Goal: Information Seeking & Learning: Find specific fact

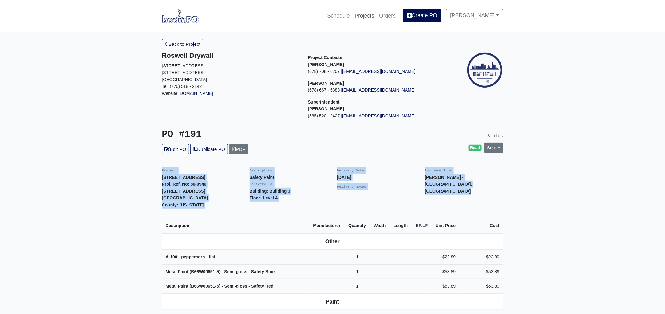
click at [365, 14] on link "Projects" at bounding box center [364, 16] width 25 height 14
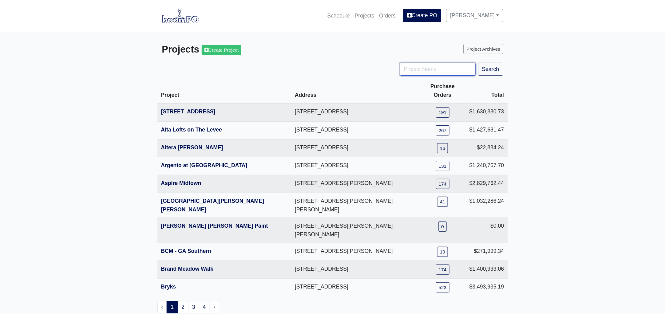
click at [423, 67] on input "Project Name" at bounding box center [438, 69] width 76 height 13
type input "satellite"
click at [492, 66] on button "Search" at bounding box center [490, 69] width 25 height 13
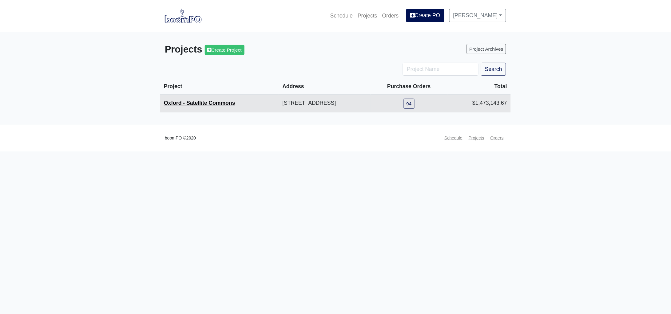
click at [206, 103] on link "Oxford - Satellite Commons" at bounding box center [199, 103] width 71 height 6
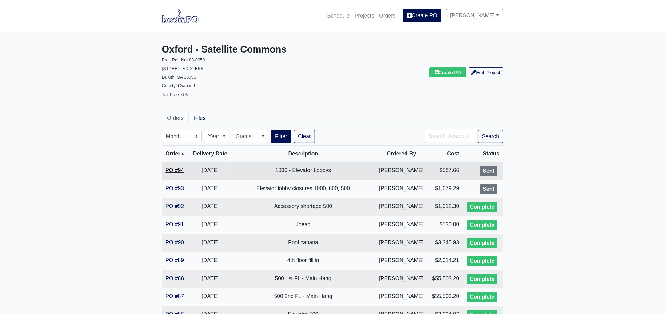
click at [183, 170] on link "PO #94" at bounding box center [175, 170] width 18 height 6
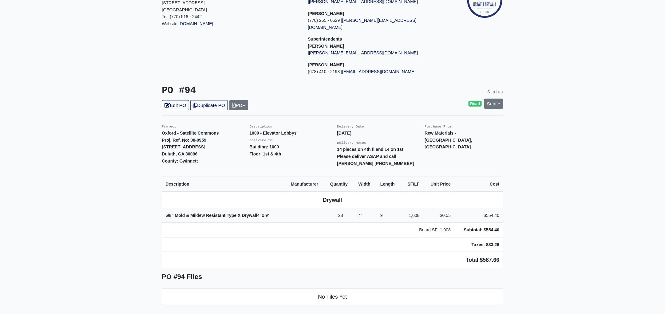
scroll to position [77, 0]
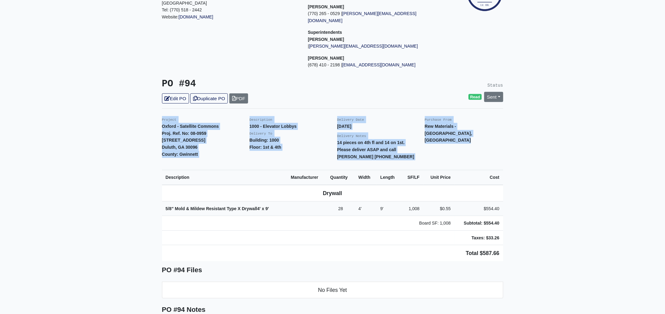
drag, startPoint x: 161, startPoint y: 112, endPoint x: 514, endPoint y: 216, distance: 367.7
click at [514, 216] on main "Back to Project Roswell Drywall 7000 Peachtree Dunwoody Rd NE Building 5, Suite…" at bounding box center [332, 219] width 665 height 528
copy div "Project Oxford - Satellite Commons Proj. Ref. No: 08-0959 2651 Satellite Blvd. …"
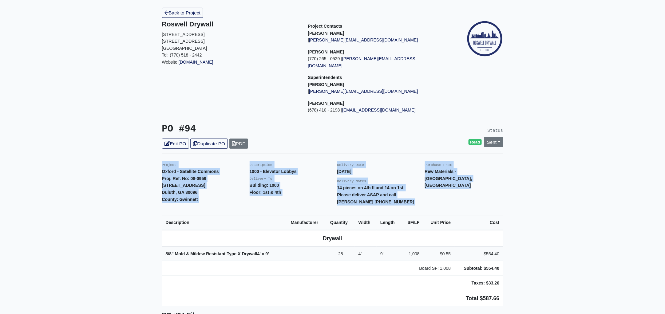
scroll to position [0, 0]
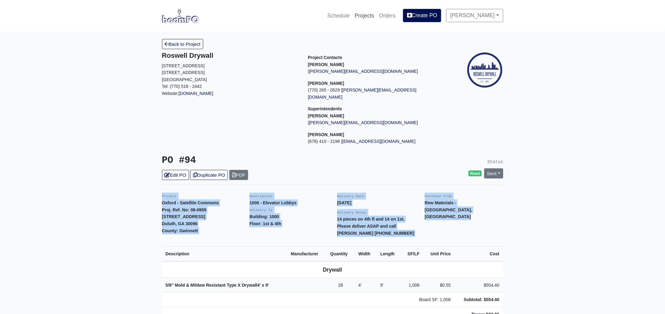
click at [370, 16] on link "Projects" at bounding box center [364, 16] width 25 height 14
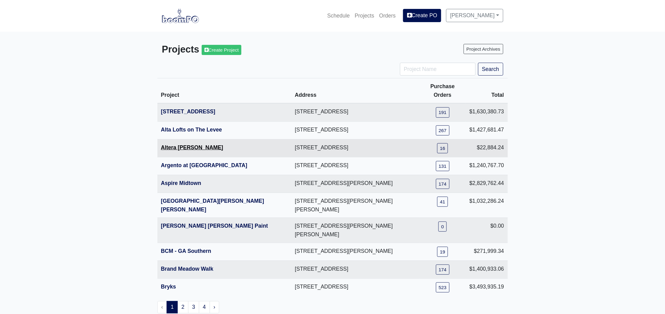
click at [181, 145] on link "Altera Ben Hill" at bounding box center [192, 148] width 62 height 6
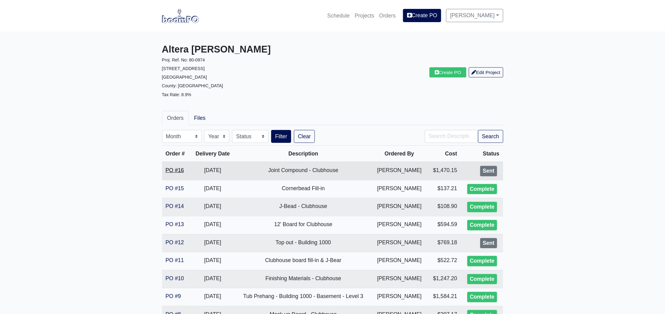
click at [178, 169] on link "PO #16" at bounding box center [175, 170] width 18 height 6
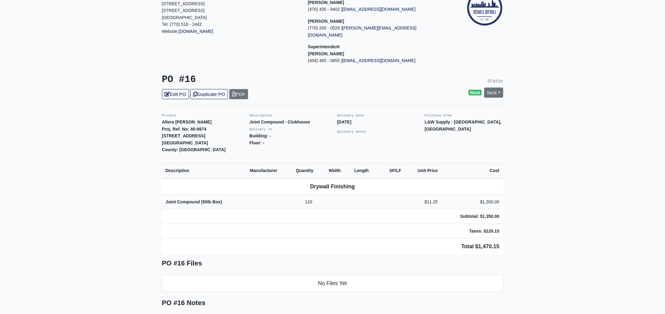
scroll to position [77, 0]
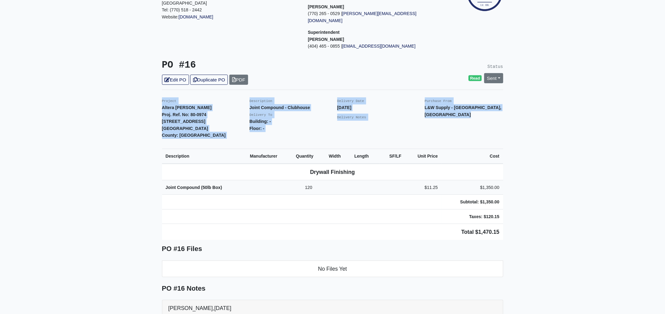
drag, startPoint x: 157, startPoint y: 93, endPoint x: 511, endPoint y: 230, distance: 378.6
click at [511, 230] on main "Back to Project Roswell Drywall [STREET_ADDRESS] Tel: (770) 518 - 2442 Website:…" at bounding box center [332, 208] width 665 height 507
copy div "Project Altera [PERSON_NAME] Proj. Ref. No: 80-0974 [STREET_ADDRESS]: [GEOGRAPH…"
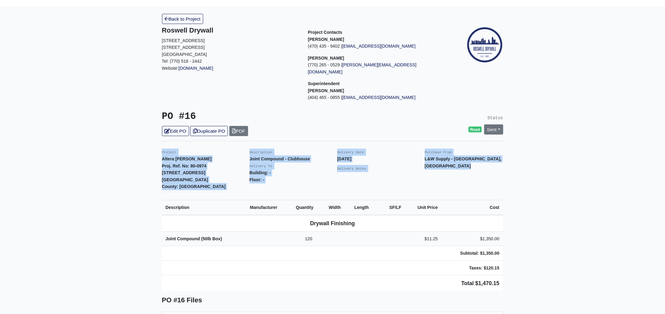
scroll to position [0, 0]
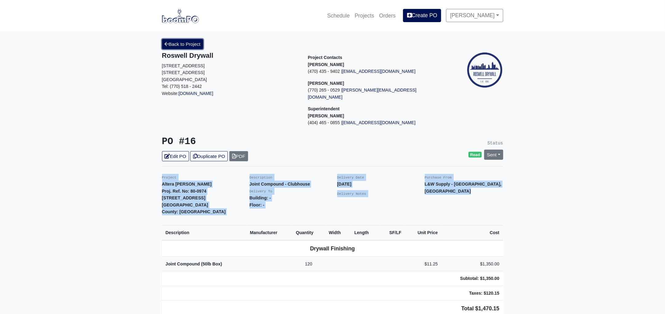
click at [185, 42] on link "Back to Project" at bounding box center [183, 44] width 42 height 10
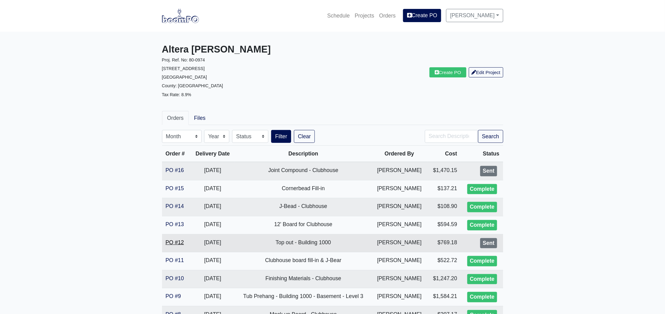
click at [171, 240] on link "PO #12" at bounding box center [175, 243] width 18 height 6
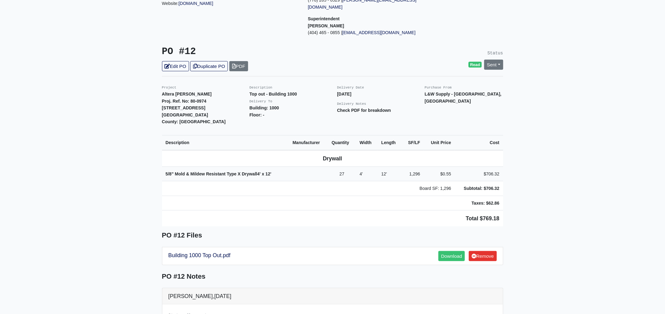
scroll to position [77, 0]
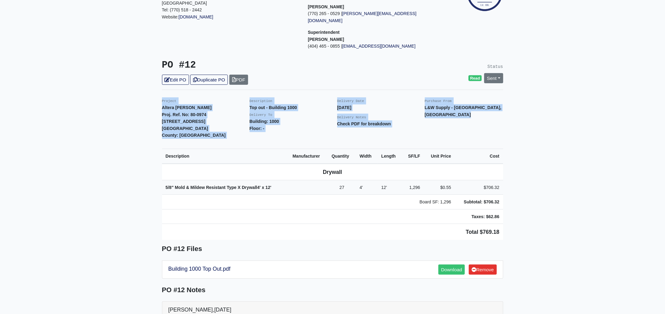
drag, startPoint x: 161, startPoint y: 93, endPoint x: 510, endPoint y: 235, distance: 376.6
click at [510, 235] on main "Back to Project Roswell Drywall 7000 Peachtree Dunwoody Rd NE Building 5, Suite…" at bounding box center [332, 209] width 665 height 508
copy div "Project Altera Ben Hill Proj. Ref. No: 80-0974 2750 Barge Rd Sw Atlanta, GA 303…"
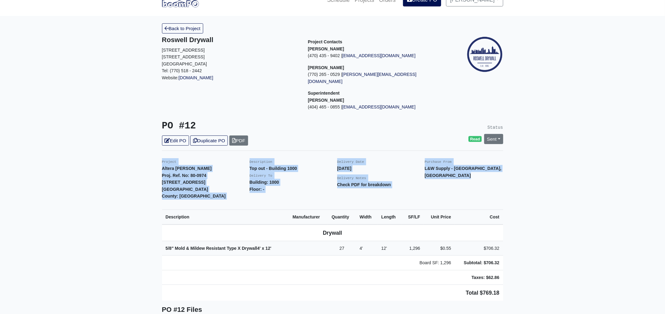
scroll to position [0, 0]
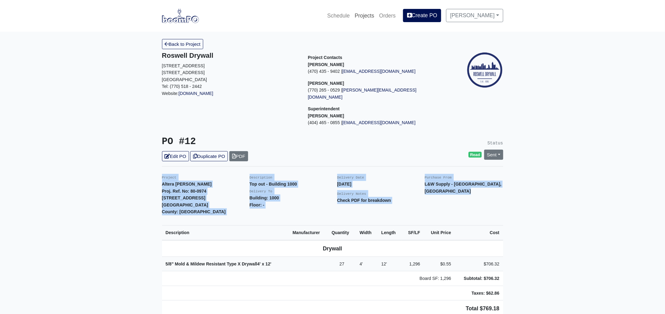
click at [367, 15] on link "Projects" at bounding box center [364, 16] width 25 height 14
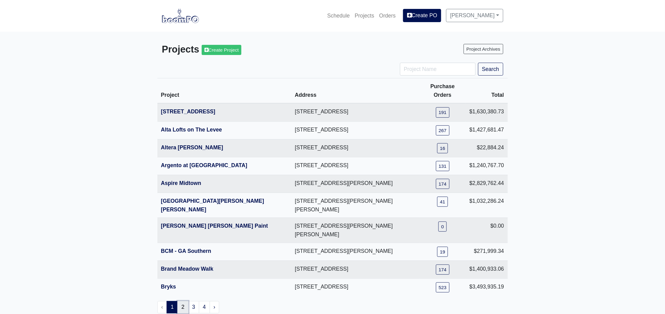
click at [184, 301] on link "2" at bounding box center [182, 307] width 11 height 12
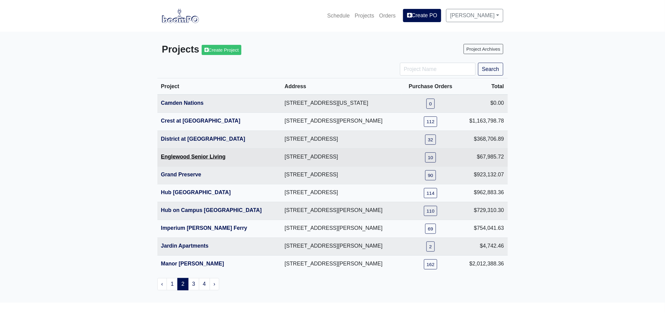
click at [191, 155] on link "Englewood Senior Living" at bounding box center [193, 157] width 65 height 6
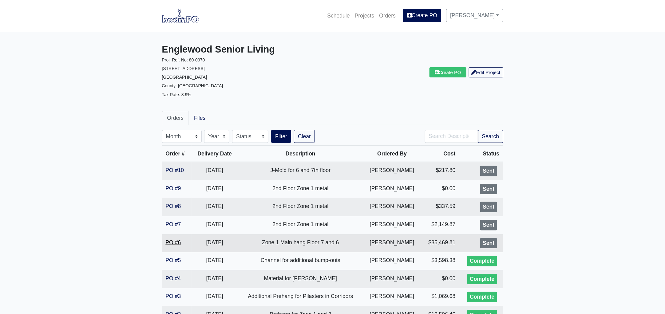
click at [175, 240] on link "PO #6" at bounding box center [173, 243] width 15 height 6
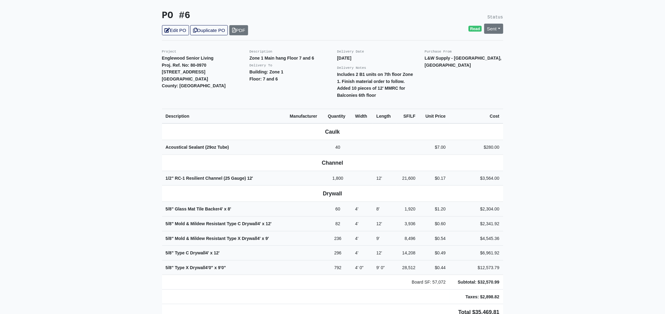
scroll to position [115, 0]
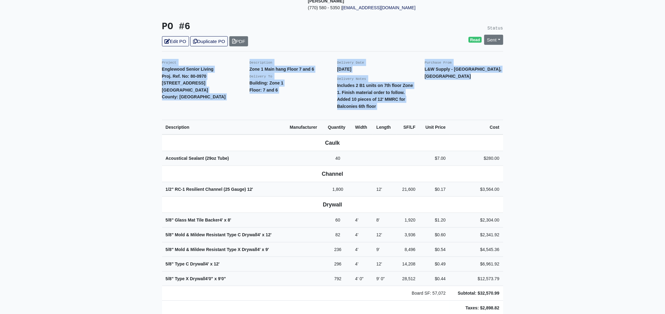
drag, startPoint x: 160, startPoint y: 55, endPoint x: 581, endPoint y: 268, distance: 472.3
click at [581, 268] on main "Back to Project Roswell Drywall 7000 Peachtree Dunwoody Rd NE Building 5, Suite…" at bounding box center [332, 236] width 665 height 638
copy div "Project Englewood Senior Living Proj. Ref. No: 80-0970 505 Englewood Avenue Atl…"
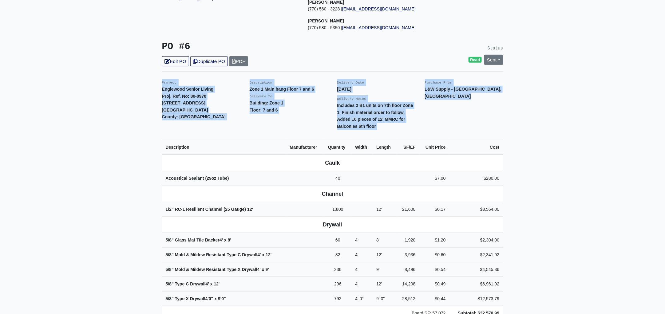
scroll to position [0, 0]
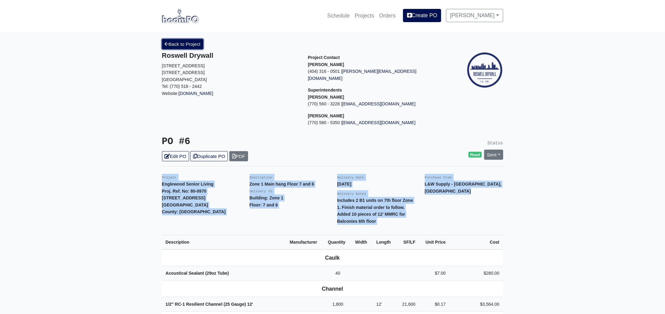
click at [181, 40] on link "Back to Project" at bounding box center [183, 44] width 42 height 10
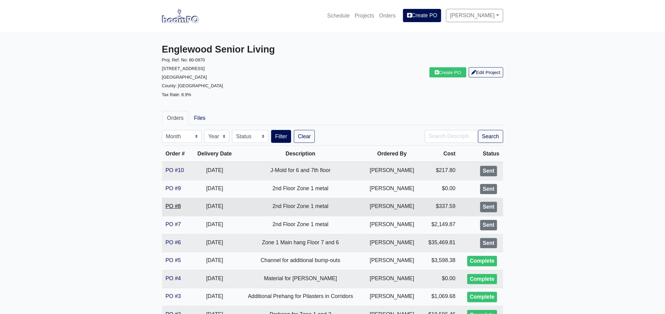
click at [172, 207] on link "PO #8" at bounding box center [173, 206] width 15 height 6
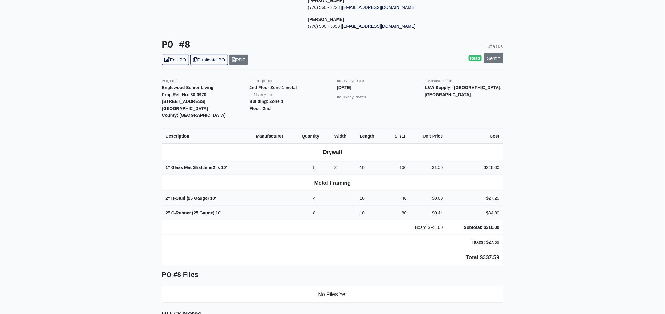
scroll to position [115, 0]
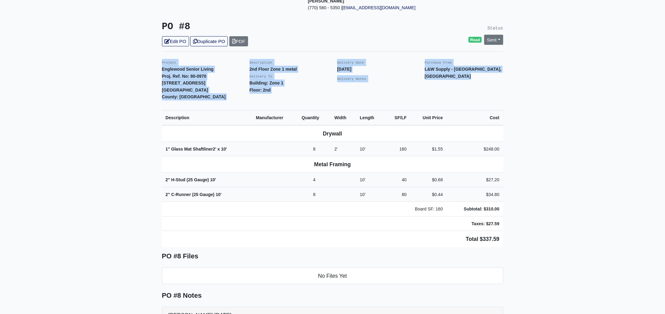
drag, startPoint x: 161, startPoint y: 54, endPoint x: 524, endPoint y: 228, distance: 402.8
click at [524, 228] on main "Back to Project Roswell Drywall [STREET_ADDRESS] Tel: (770) 518 - 2442 Website:…" at bounding box center [332, 193] width 665 height 553
copy div "Project Englewood Senior Living Proj. Ref. No: 80-0970 [STREET_ADDRESS]: [GEOGR…"
